Goal: Information Seeking & Learning: Understand process/instructions

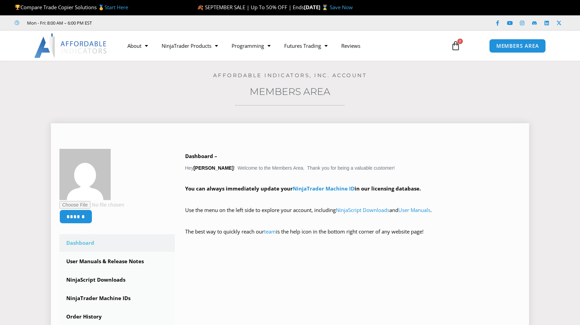
scroll to position [48, 0]
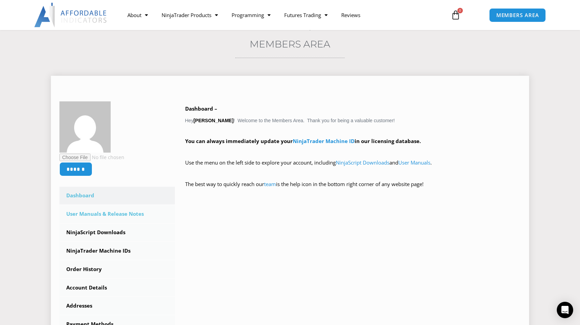
click at [96, 212] on link "User Manuals & Release Notes" at bounding box center [117, 214] width 116 height 18
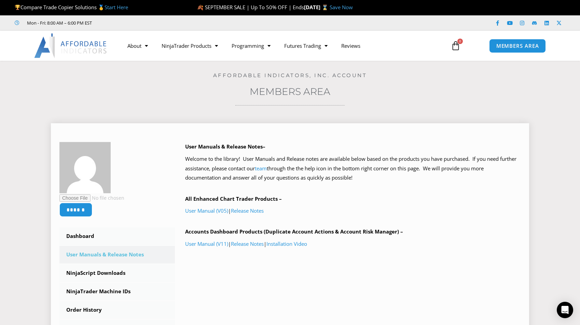
scroll to position [46, 0]
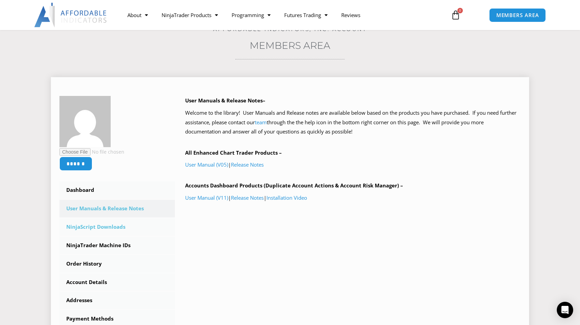
click at [101, 226] on link "NinjaScript Downloads" at bounding box center [117, 227] width 116 height 18
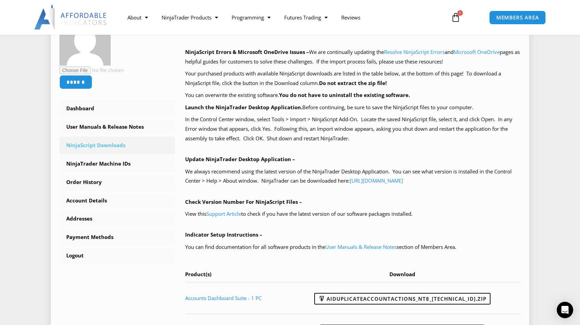
scroll to position [67, 0]
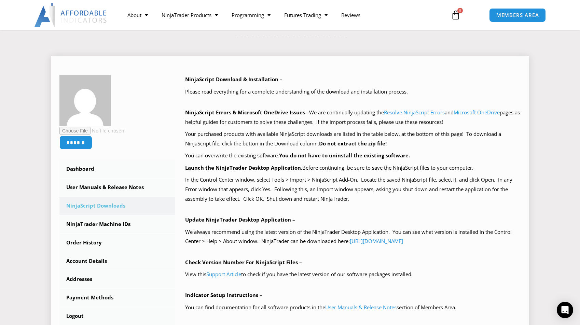
click at [468, 127] on div "NinjaScript Download & Installation – Please read everything for a complete und…" at bounding box center [353, 241] width 336 height 332
drag, startPoint x: 445, startPoint y: 118, endPoint x: 485, endPoint y: 120, distance: 39.7
click at [485, 120] on p "NinjaScript Errors & Microsoft OneDrive Issues – We are continually updating th…" at bounding box center [353, 117] width 336 height 19
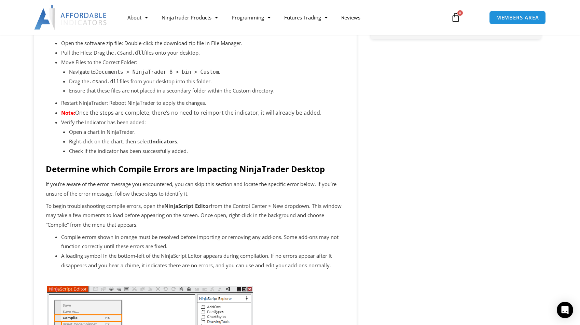
scroll to position [220, 0]
